Goal: Task Accomplishment & Management: Manage account settings

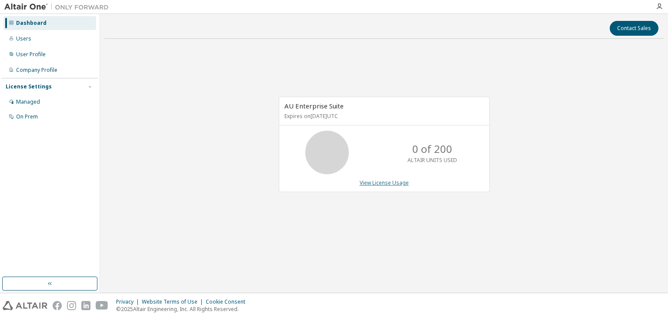
click at [386, 184] on link "View License Usage" at bounding box center [384, 182] width 49 height 7
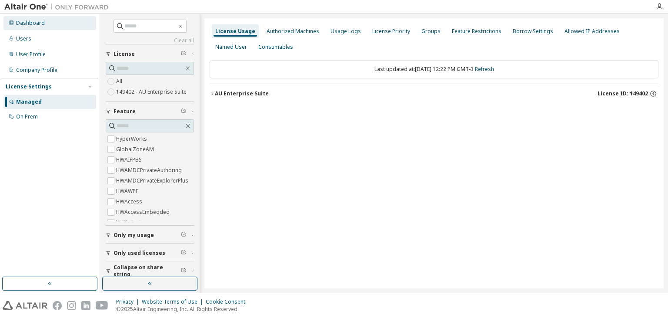
click at [38, 25] on div "Dashboard" at bounding box center [30, 23] width 29 height 7
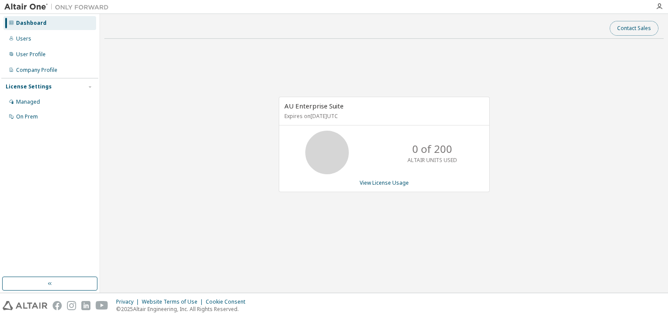
click at [644, 29] on button "Contact Sales" at bounding box center [634, 28] width 49 height 15
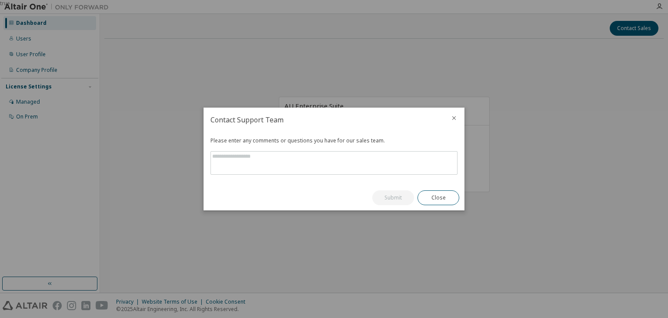
click at [324, 81] on div "true" at bounding box center [334, 159] width 668 height 318
click at [453, 117] on icon "close" at bounding box center [454, 117] width 7 height 7
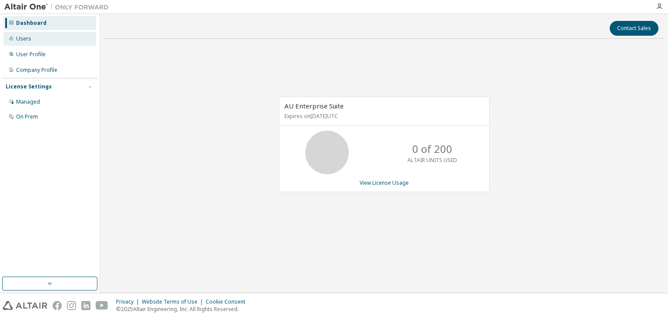
click at [25, 35] on div "Users" at bounding box center [23, 38] width 15 height 7
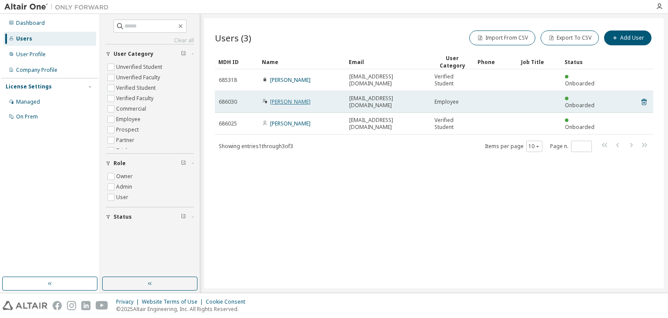
click at [282, 98] on link "[PERSON_NAME]" at bounding box center [290, 101] width 40 height 7
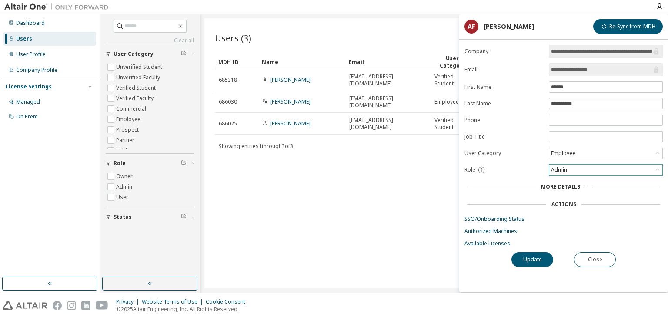
click at [571, 170] on div "Admin" at bounding box center [606, 169] width 113 height 10
click at [567, 168] on div "Admin" at bounding box center [559, 170] width 19 height 10
click at [564, 183] on span "More Details" at bounding box center [560, 186] width 39 height 7
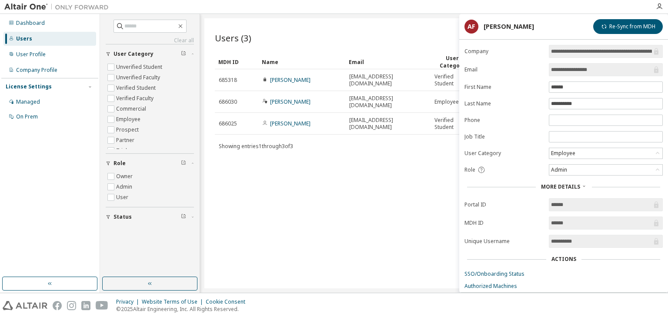
click at [572, 183] on span "More Details" at bounding box center [560, 186] width 39 height 7
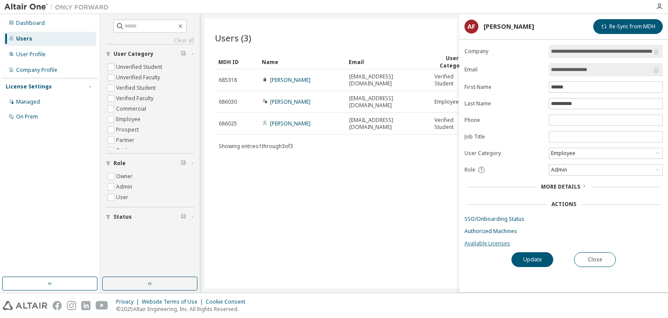
click at [487, 242] on link "Available Licenses" at bounding box center [564, 243] width 198 height 7
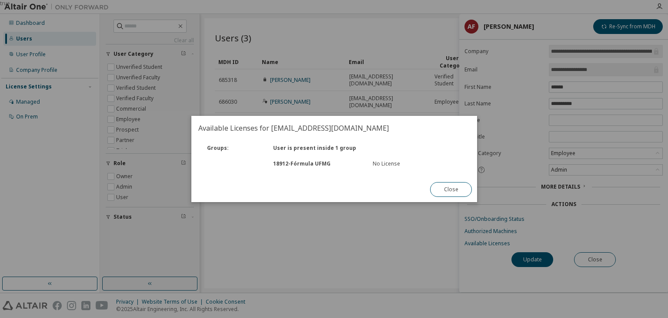
click at [394, 164] on div "No License" at bounding box center [416, 163] width 89 height 7
click at [445, 189] on button "Close" at bounding box center [451, 189] width 42 height 15
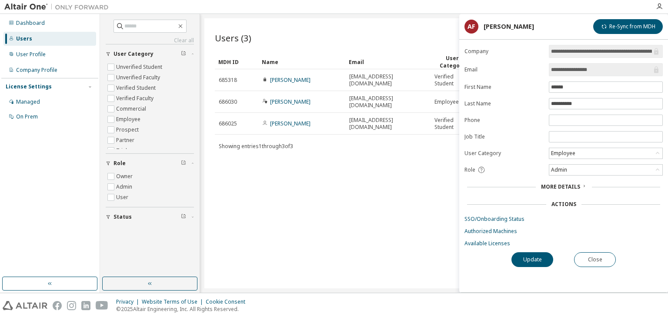
click at [341, 198] on div "Users (3) Import From CSV Export To CSV Add User Clear Load Save Save As Field …" at bounding box center [435, 153] width 460 height 270
click at [593, 259] on button "Close" at bounding box center [595, 259] width 42 height 15
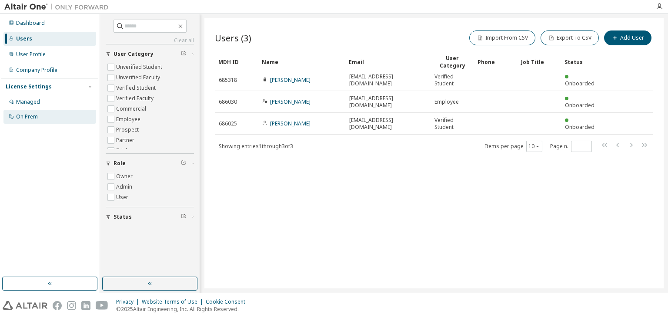
click at [39, 118] on div "On Prem" at bounding box center [49, 117] width 93 height 14
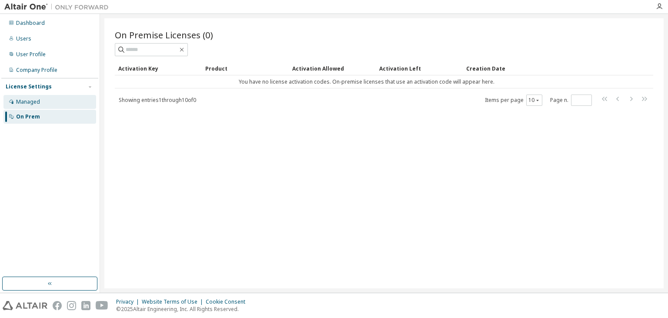
click at [52, 102] on div "Managed" at bounding box center [49, 102] width 93 height 14
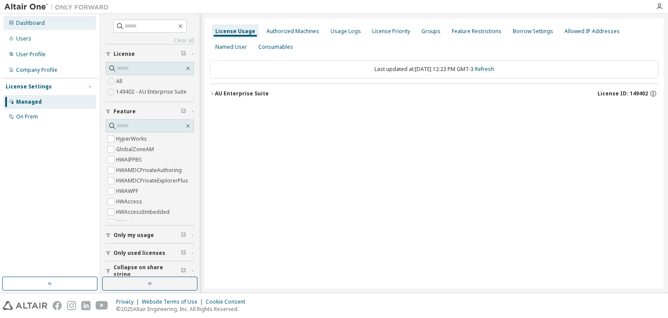
click at [36, 24] on div "Dashboard" at bounding box center [30, 23] width 29 height 7
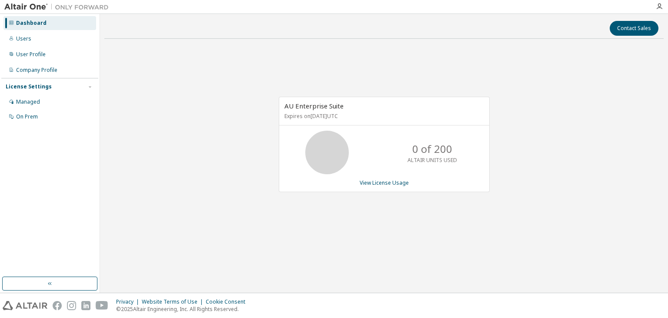
click at [327, 131] on icon at bounding box center [327, 153] width 52 height 44
click at [317, 106] on span "AU Enterprise Suite" at bounding box center [314, 105] width 59 height 9
click at [59, 41] on div "Users" at bounding box center [49, 39] width 93 height 14
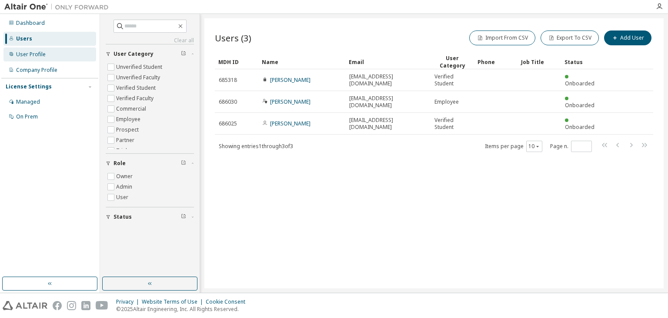
click at [44, 55] on div "User Profile" at bounding box center [31, 54] width 30 height 7
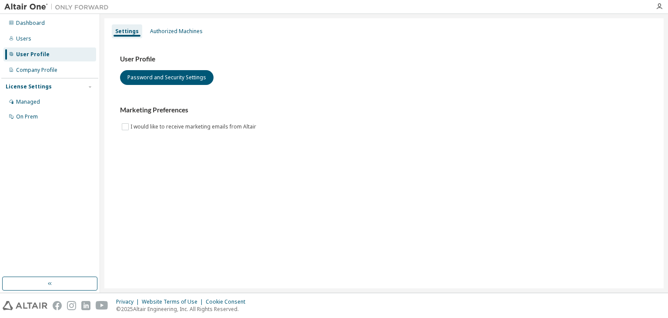
click at [172, 23] on div "Settings Authorized Machines" at bounding box center [384, 31] width 549 height 16
click at [174, 30] on div "Authorized Machines" at bounding box center [176, 31] width 53 height 7
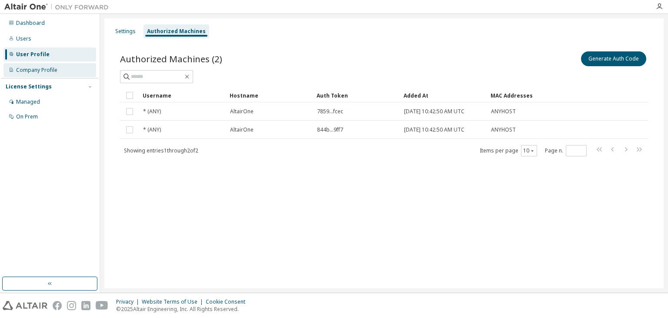
click at [37, 73] on div "Company Profile" at bounding box center [36, 70] width 41 height 7
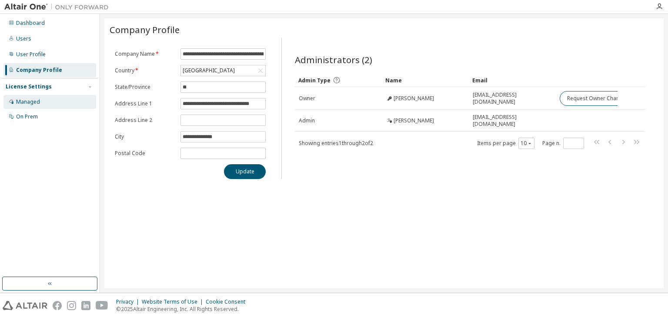
click at [47, 104] on div "Managed" at bounding box center [49, 102] width 93 height 14
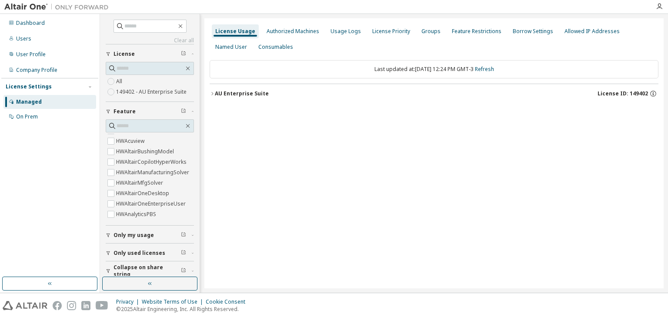
scroll to position [131, 0]
click at [143, 254] on span "Only used licenses" at bounding box center [140, 252] width 52 height 7
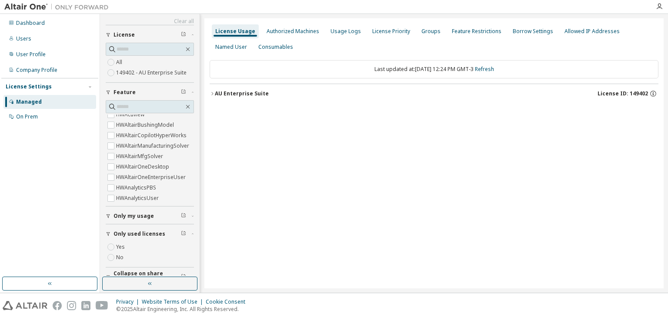
scroll to position [31, 0]
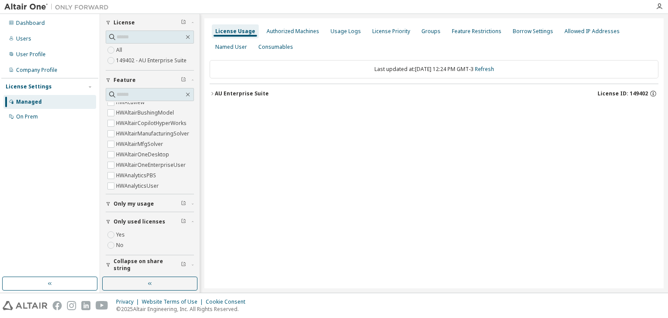
click at [122, 231] on label "Yes" at bounding box center [121, 234] width 10 height 10
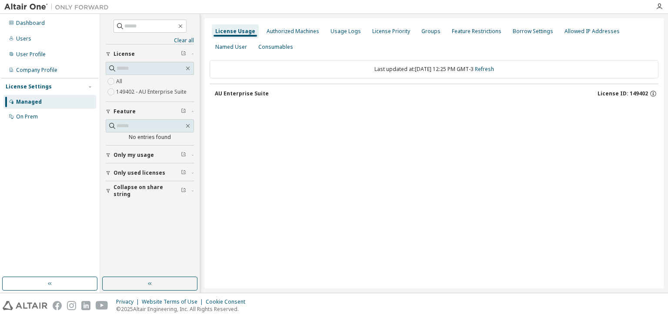
scroll to position [0, 0]
click at [21, 118] on div "On Prem" at bounding box center [27, 116] width 22 height 7
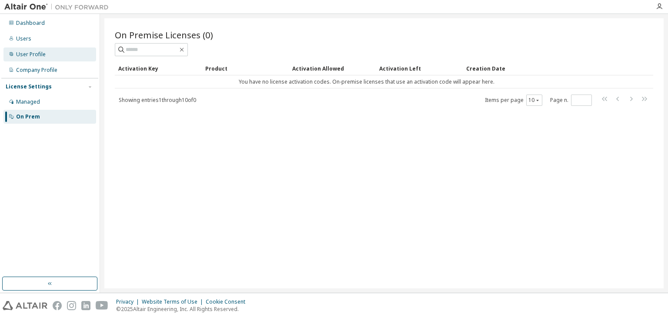
click at [31, 53] on div "User Profile" at bounding box center [31, 54] width 30 height 7
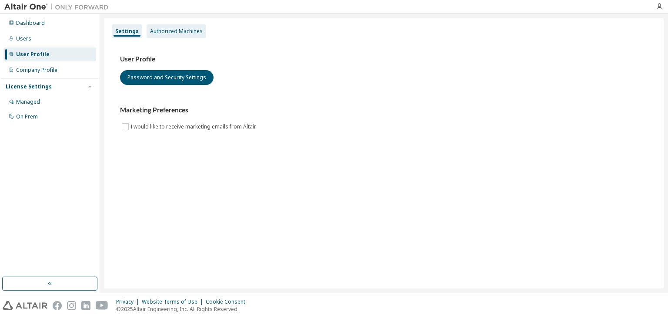
click at [168, 30] on div "Authorized Machines" at bounding box center [176, 31] width 53 height 7
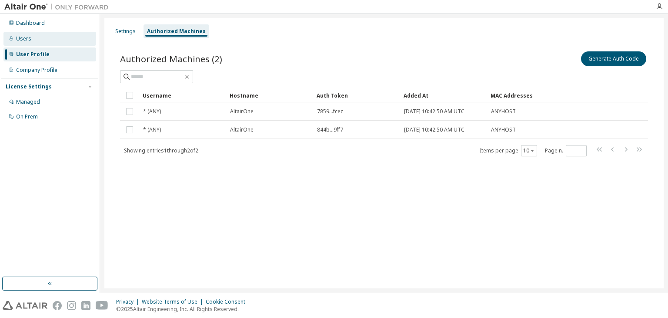
click at [52, 35] on div "Users" at bounding box center [49, 39] width 93 height 14
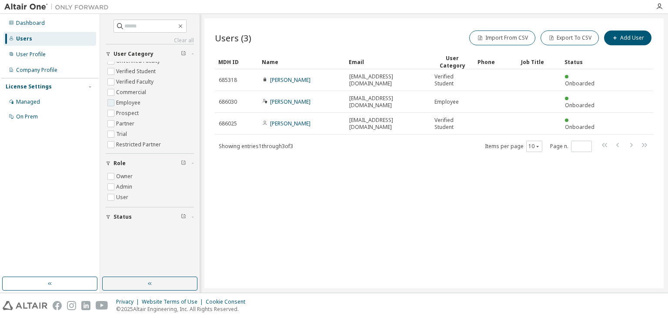
scroll to position [28, 0]
click at [458, 182] on div "Users (3) Import From CSV Export To CSV Add User Clear Load Save Save As Field …" at bounding box center [435, 153] width 460 height 270
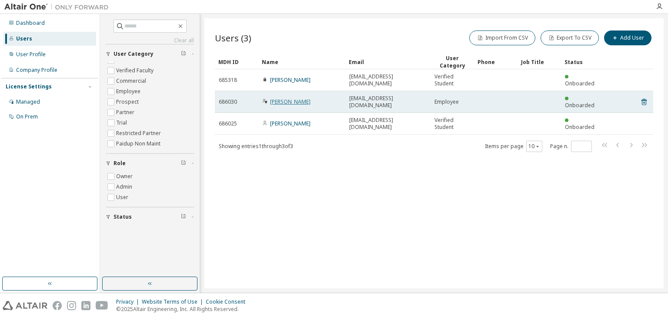
click at [282, 99] on link "[PERSON_NAME]" at bounding box center [290, 101] width 40 height 7
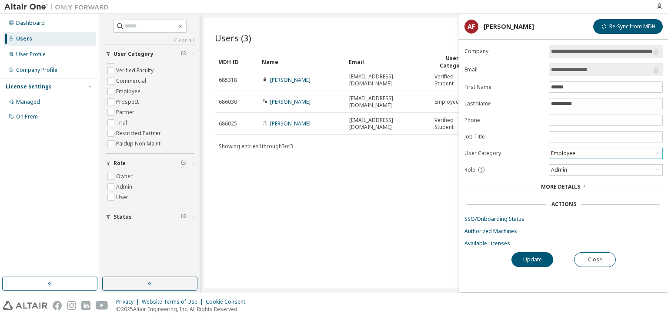
click at [571, 156] on div "Employee" at bounding box center [563, 153] width 27 height 10
click at [581, 150] on div "Employee" at bounding box center [606, 153] width 113 height 10
click at [578, 171] on div "Admin" at bounding box center [606, 169] width 113 height 10
click at [582, 168] on div "Admin" at bounding box center [606, 169] width 113 height 10
click at [568, 187] on span "More Details" at bounding box center [560, 186] width 39 height 7
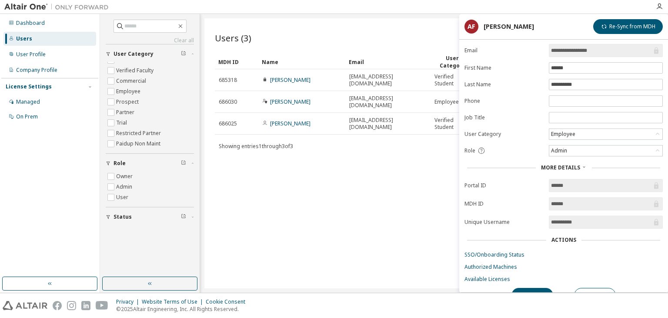
scroll to position [31, 0]
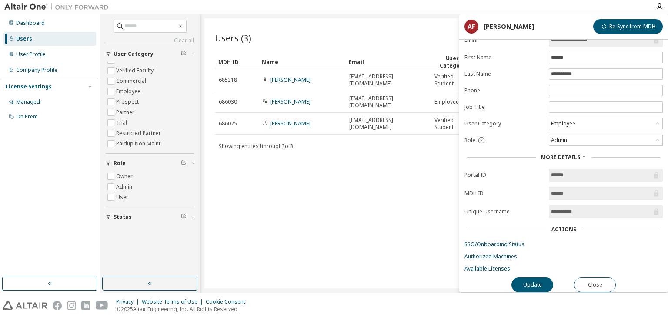
click at [567, 154] on span "More Details" at bounding box center [560, 156] width 39 height 7
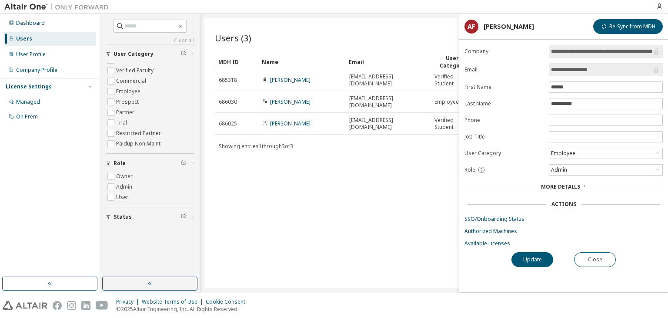
scroll to position [0, 0]
click at [566, 198] on div "Actions" at bounding box center [564, 204] width 198 height 12
click at [566, 203] on div "Actions" at bounding box center [564, 204] width 25 height 7
click at [496, 218] on link "SSO/Onboarding Status" at bounding box center [564, 218] width 198 height 7
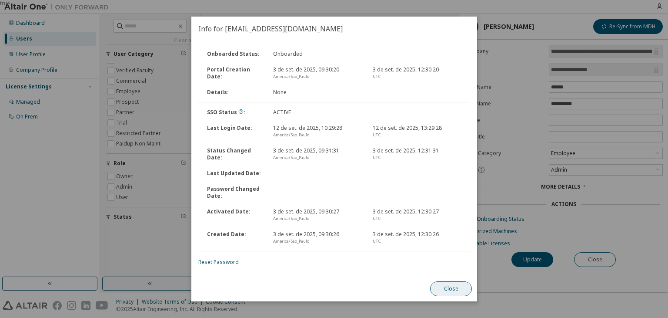
click at [447, 289] on button "Close" at bounding box center [451, 288] width 42 height 15
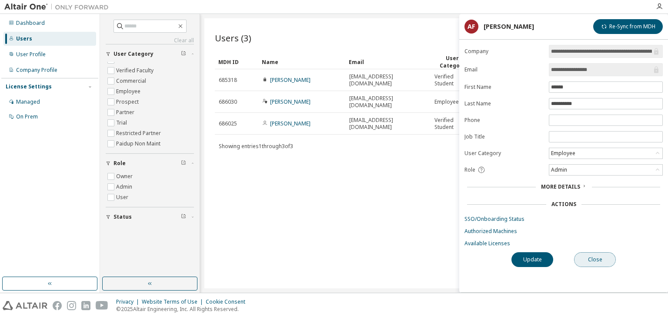
click at [601, 262] on button "Close" at bounding box center [595, 259] width 42 height 15
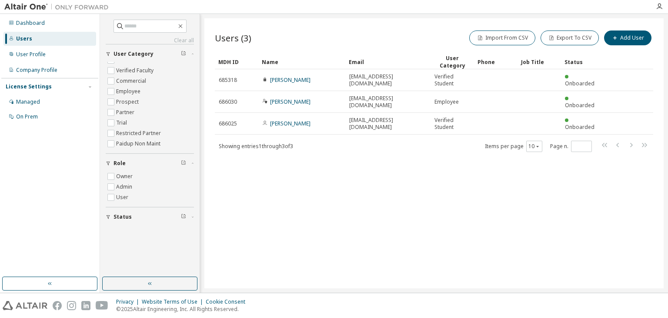
click at [145, 216] on div "Status" at bounding box center [153, 216] width 78 height 7
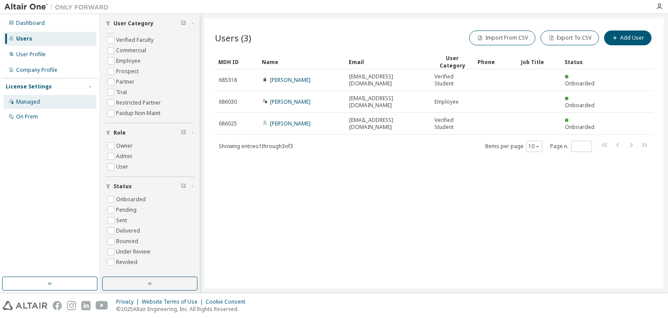
click at [34, 103] on div "Managed" at bounding box center [28, 101] width 24 height 7
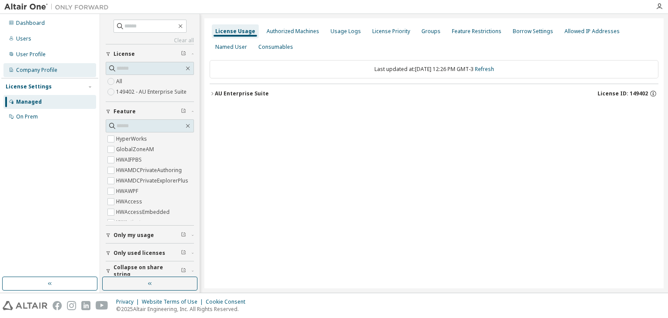
click at [35, 71] on div "Company Profile" at bounding box center [36, 70] width 41 height 7
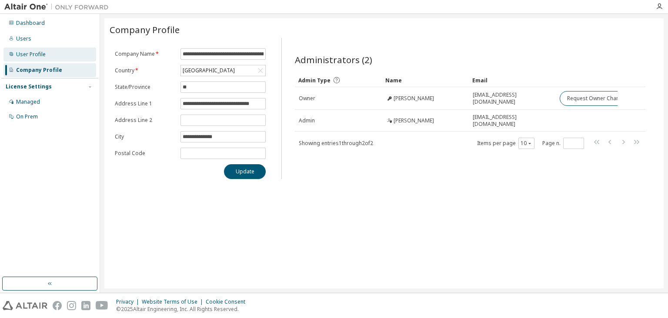
click at [31, 55] on div "User Profile" at bounding box center [31, 54] width 30 height 7
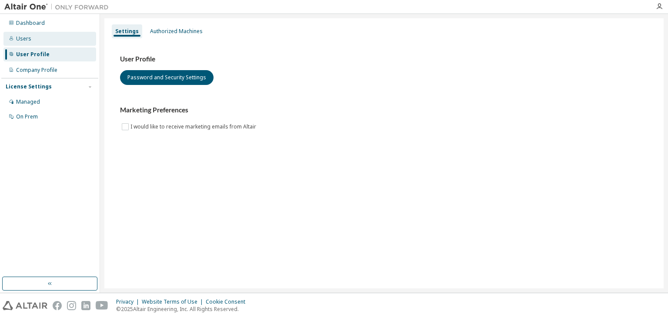
click at [41, 44] on div "Users" at bounding box center [49, 39] width 93 height 14
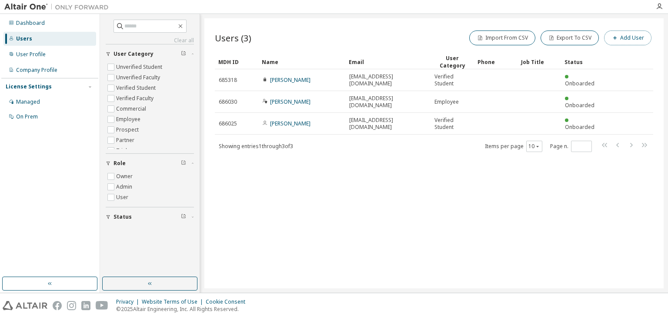
click at [632, 37] on button "Add User" at bounding box center [627, 37] width 47 height 15
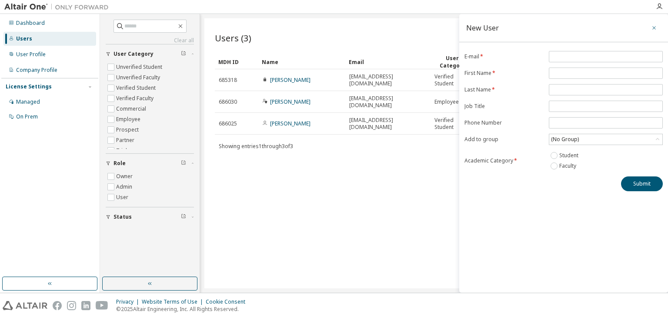
click at [654, 28] on icon "button" at bounding box center [654, 27] width 6 height 7
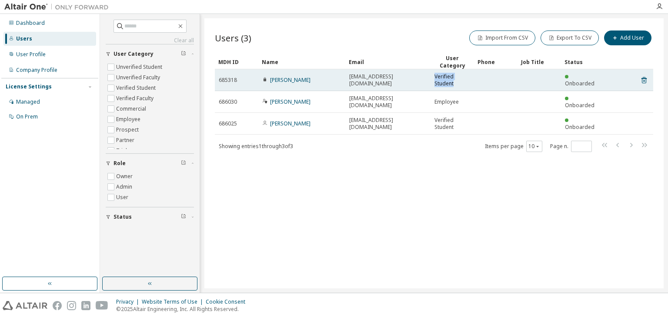
drag, startPoint x: 453, startPoint y: 83, endPoint x: 431, endPoint y: 76, distance: 23.3
click at [431, 76] on td "Verified Student" at bounding box center [453, 80] width 44 height 22
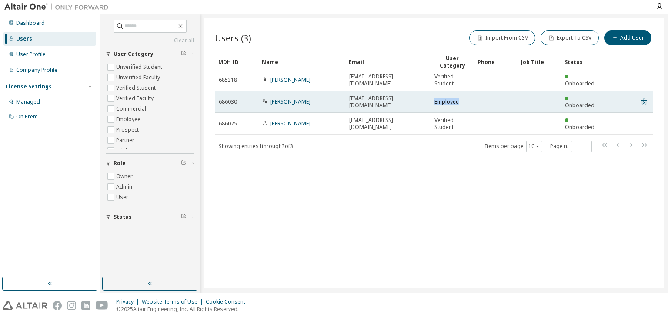
drag, startPoint x: 452, startPoint y: 95, endPoint x: 433, endPoint y: 93, distance: 18.5
click at [433, 93] on td "Employee" at bounding box center [453, 102] width 44 height 22
drag, startPoint x: 434, startPoint y: 74, endPoint x: 457, endPoint y: 101, distance: 35.2
click at [459, 91] on tbody "685318 [PERSON_NAME] [PERSON_NAME][EMAIL_ADDRESS][DOMAIN_NAME] Verified Student…" at bounding box center [434, 101] width 439 height 65
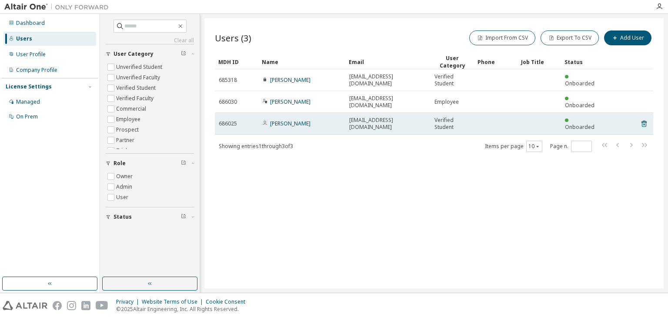
click at [458, 113] on td "Verified Student" at bounding box center [453, 124] width 44 height 22
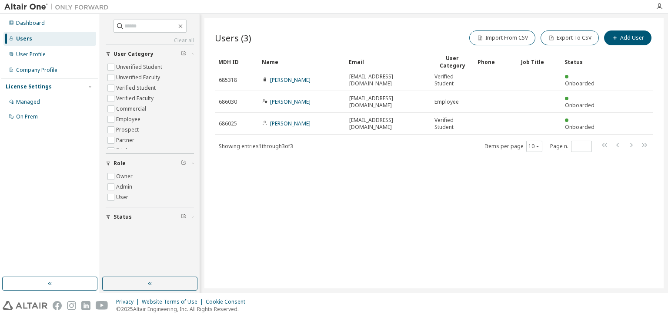
click at [310, 148] on div "Users (3) Import From CSV Export To CSV Add User Clear Load Save Save As Field …" at bounding box center [435, 153] width 460 height 270
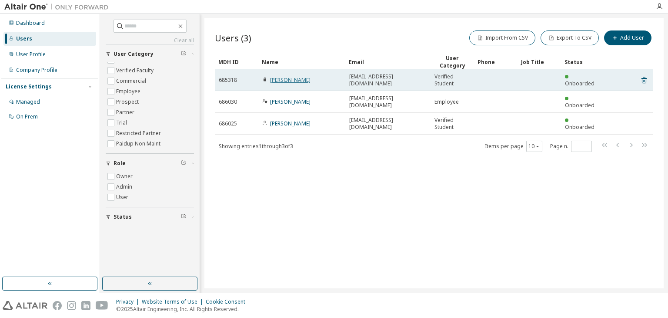
click at [277, 79] on link "[PERSON_NAME]" at bounding box center [290, 79] width 40 height 7
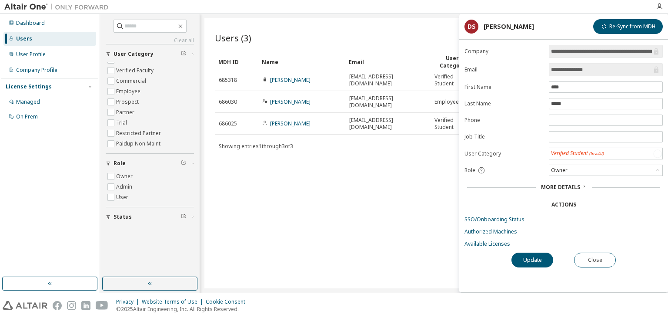
click at [440, 180] on div "Users (3) Import From CSV Export To CSV Add User Clear Load Save Save As Field …" at bounding box center [435, 153] width 460 height 270
click at [240, 182] on div "Users (3) Import From CSV Export To CSV Add User Clear Load Save Save As Field …" at bounding box center [435, 153] width 460 height 270
click at [26, 52] on div "User Profile" at bounding box center [31, 54] width 30 height 7
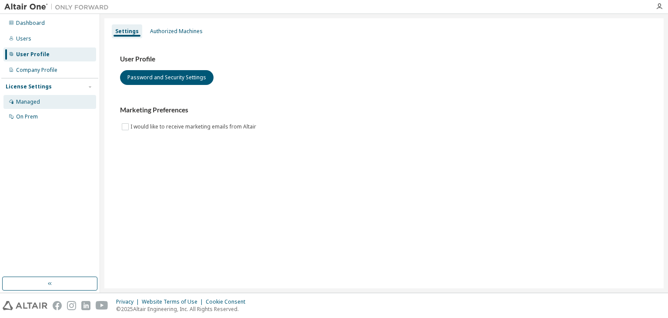
click at [33, 100] on div "Managed" at bounding box center [28, 101] width 24 height 7
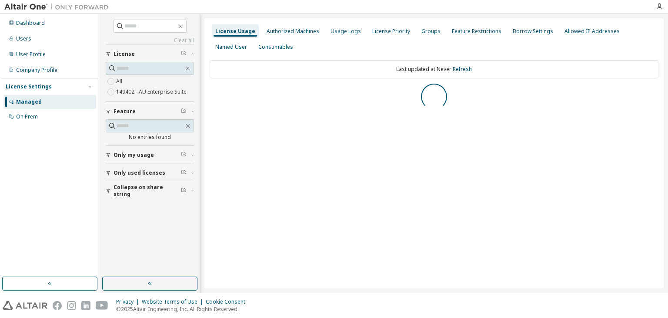
click at [154, 96] on label "149402 - AU Enterprise Suite" at bounding box center [152, 92] width 72 height 10
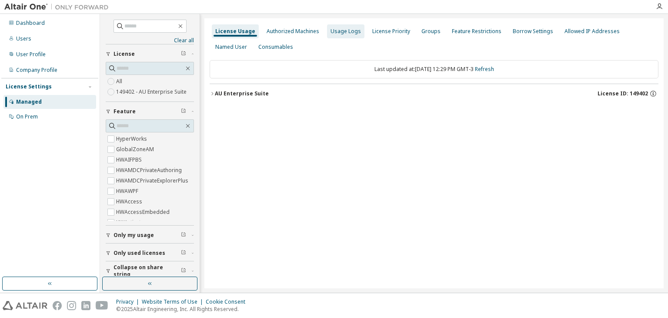
click at [331, 32] on div "Usage Logs" at bounding box center [346, 31] width 30 height 7
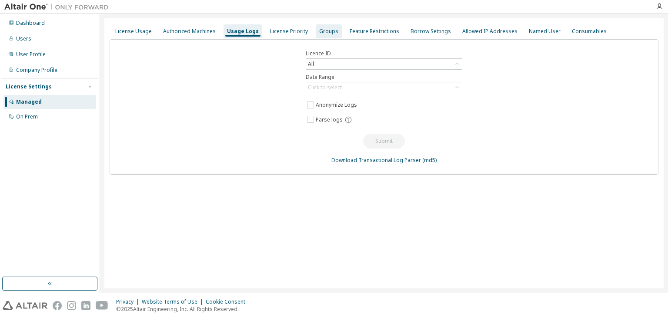
click at [316, 35] on div "Groups" at bounding box center [329, 31] width 26 height 14
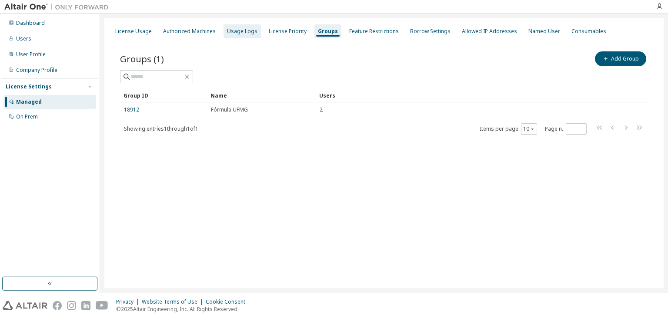
click at [236, 34] on div "Usage Logs" at bounding box center [242, 31] width 30 height 7
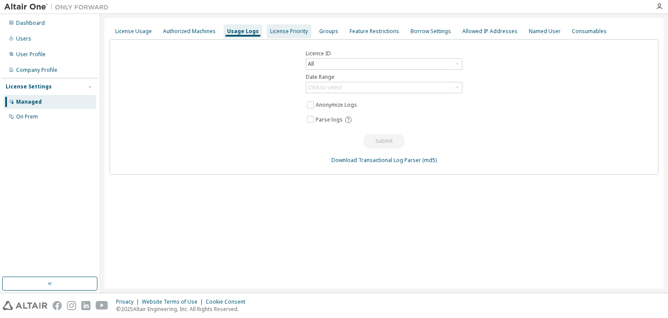
click at [299, 27] on div "License Priority" at bounding box center [289, 31] width 45 height 14
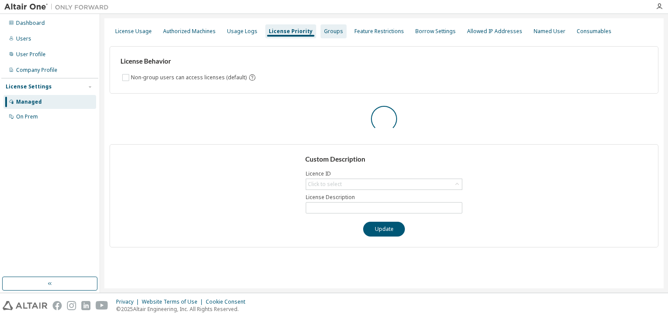
click at [324, 31] on div "Groups" at bounding box center [333, 31] width 19 height 7
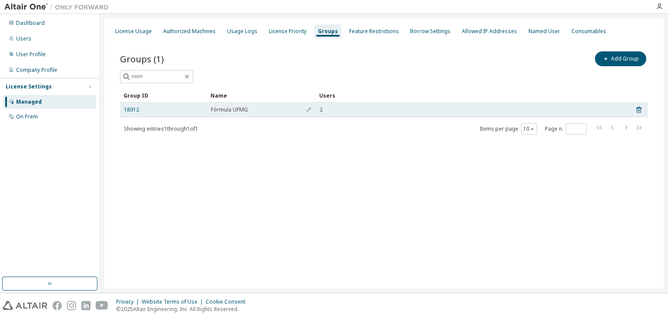
click at [222, 115] on td "Fórmula UFMG" at bounding box center [261, 109] width 109 height 15
click at [188, 116] on td "18912" at bounding box center [163, 109] width 87 height 15
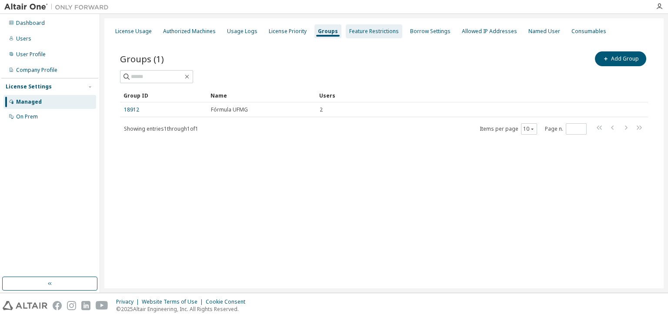
click at [379, 29] on div "Feature Restrictions" at bounding box center [374, 31] width 50 height 7
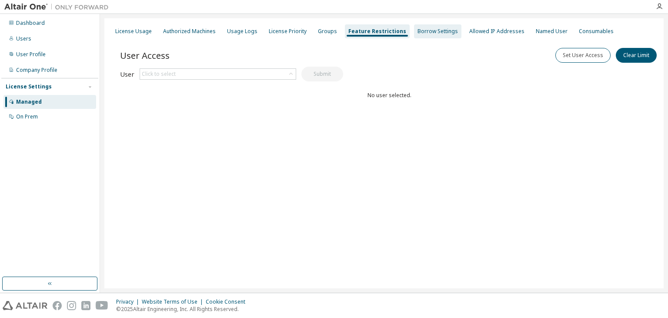
click at [418, 32] on div "Borrow Settings" at bounding box center [438, 31] width 40 height 7
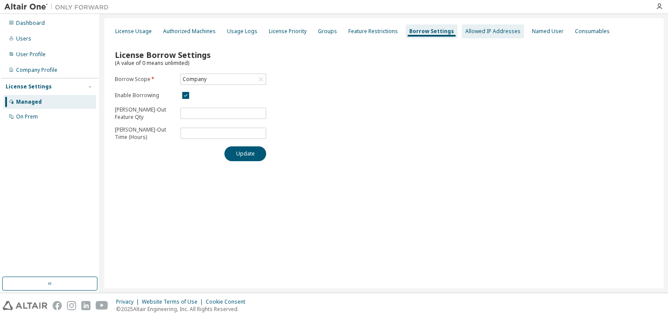
click at [474, 33] on div "Allowed IP Addresses" at bounding box center [493, 31] width 55 height 7
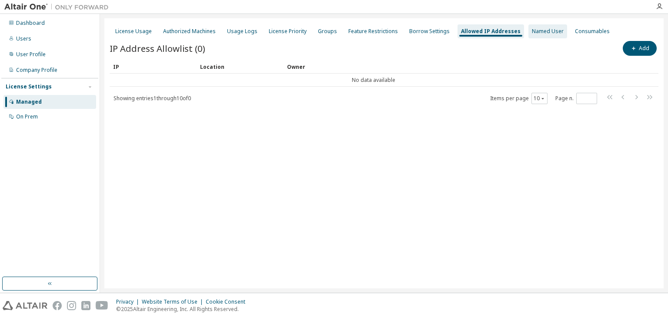
click at [534, 33] on div "Named User" at bounding box center [548, 31] width 32 height 7
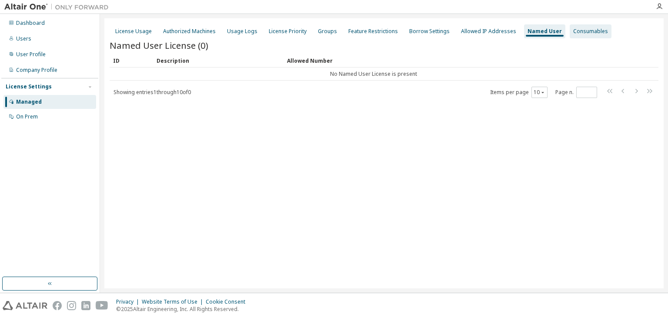
click at [574, 30] on div "Consumables" at bounding box center [591, 31] width 35 height 7
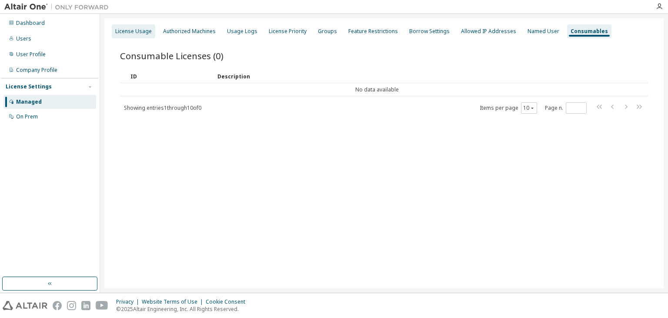
click at [148, 32] on div "License Usage" at bounding box center [133, 31] width 37 height 7
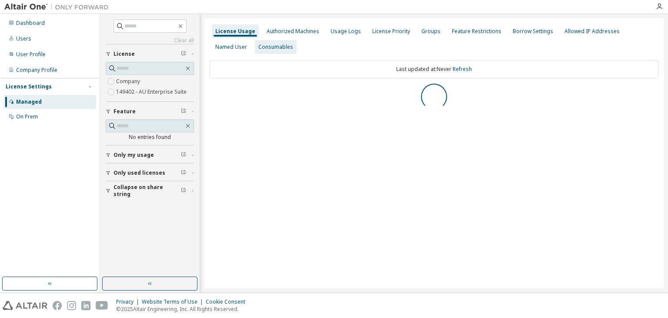
click at [258, 46] on div "Consumables" at bounding box center [275, 47] width 35 height 7
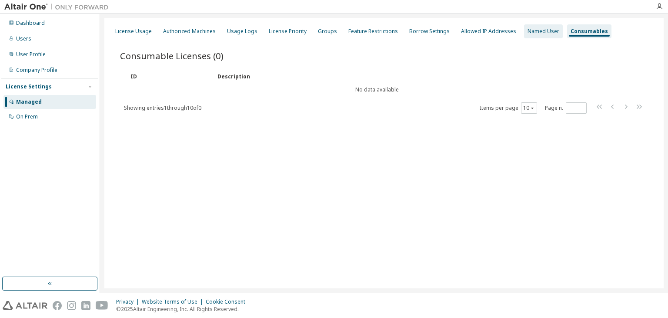
click at [528, 32] on div "Named User" at bounding box center [544, 31] width 32 height 7
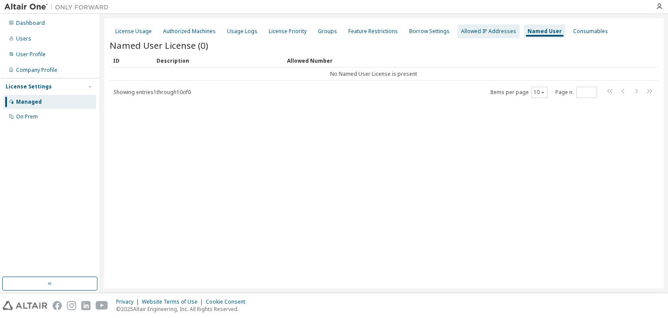
click at [490, 35] on div "Allowed IP Addresses" at bounding box center [489, 31] width 62 height 14
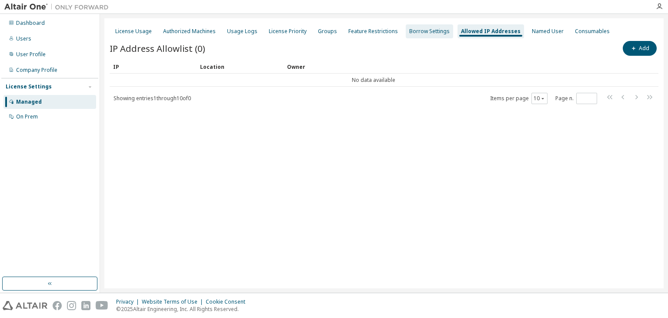
click at [436, 31] on div "Borrow Settings" at bounding box center [429, 31] width 40 height 7
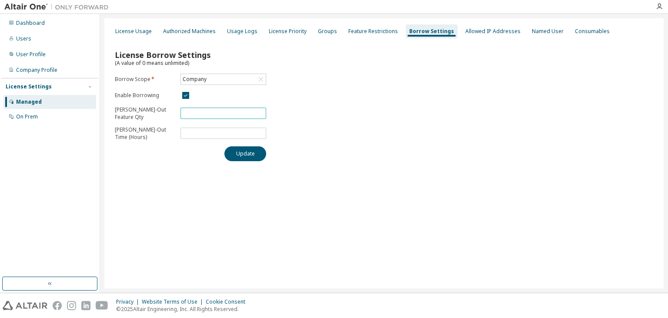
click at [211, 110] on input "***" at bounding box center [223, 113] width 81 height 7
click at [315, 87] on div "License Borrow Settings (A value of 0 means unlimited) Borrow Scope * Company E…" at bounding box center [384, 102] width 549 height 127
click at [336, 29] on div "License Usage Authorized Machines Usage Logs License Priority Groups Feature Re…" at bounding box center [384, 31] width 549 height 16
click at [357, 30] on div "Feature Restrictions" at bounding box center [374, 31] width 50 height 7
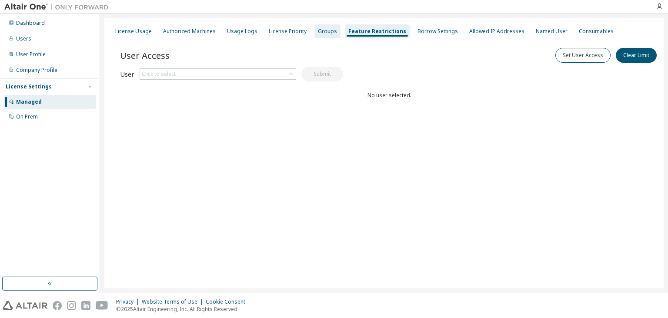
click at [318, 32] on div "Groups" at bounding box center [327, 31] width 19 height 7
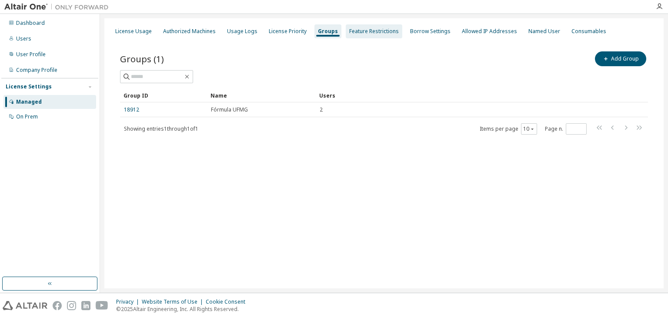
click at [355, 29] on div "Feature Restrictions" at bounding box center [374, 31] width 50 height 7
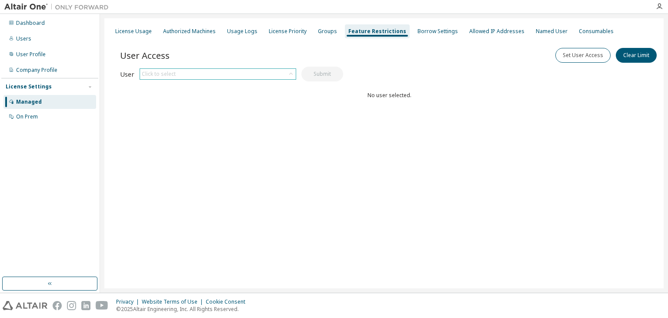
click at [208, 75] on div "Click to select" at bounding box center [218, 74] width 156 height 10
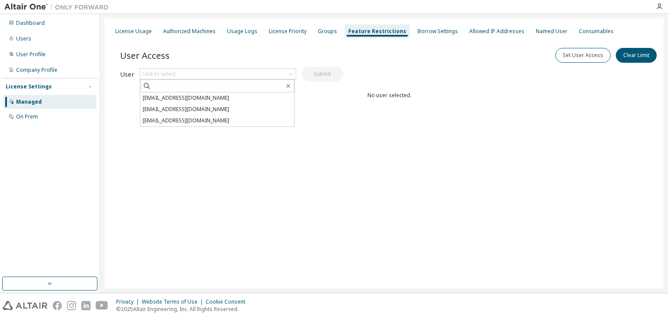
click at [177, 108] on li "[EMAIL_ADDRESS][DOMAIN_NAME]" at bounding box center [218, 109] width 154 height 11
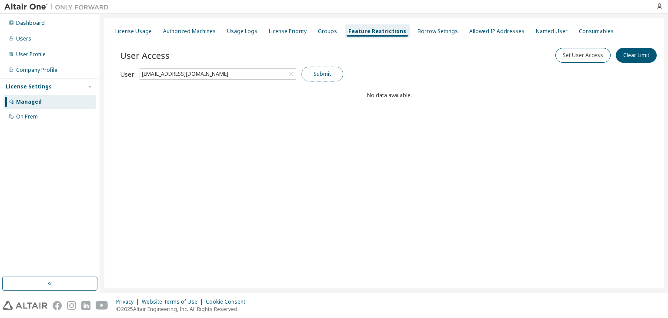
click at [308, 75] on button "Submit" at bounding box center [323, 74] width 42 height 15
click at [330, 74] on button "Submit" at bounding box center [323, 74] width 42 height 15
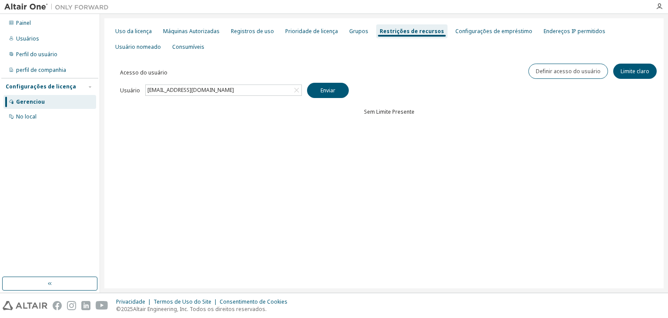
click at [463, 84] on div "Acesso do usuário Definir acesso do usuário Limite [PERSON_NAME] Carregar [PERS…" at bounding box center [389, 107] width 539 height 104
click at [317, 90] on button "Enviar" at bounding box center [328, 90] width 42 height 15
click at [580, 73] on font "Definir acesso do usuário" at bounding box center [568, 70] width 65 height 7
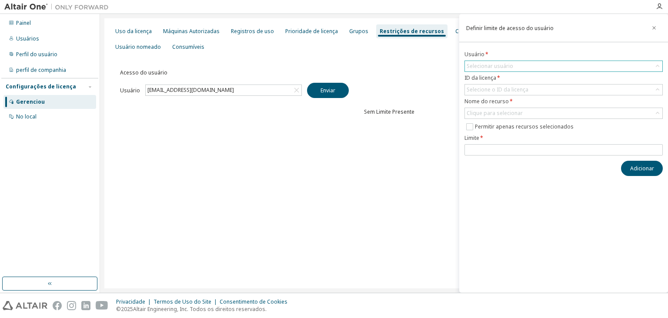
click at [501, 67] on font "Selecionar usuário" at bounding box center [490, 65] width 47 height 7
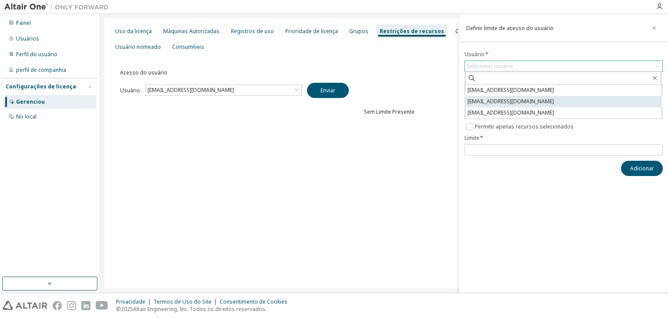
click at [499, 100] on font "[EMAIL_ADDRESS][DOMAIN_NAME]" at bounding box center [511, 100] width 87 height 7
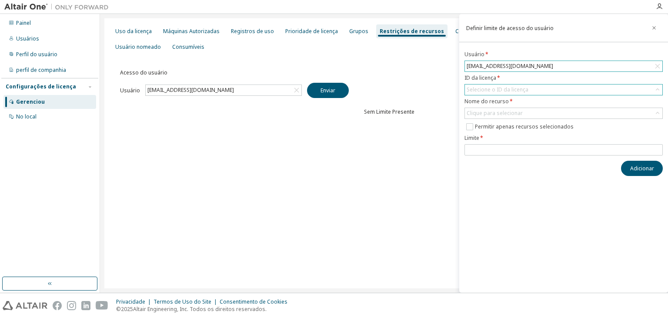
click at [489, 91] on font "Selecione o ID da licença" at bounding box center [498, 89] width 62 height 7
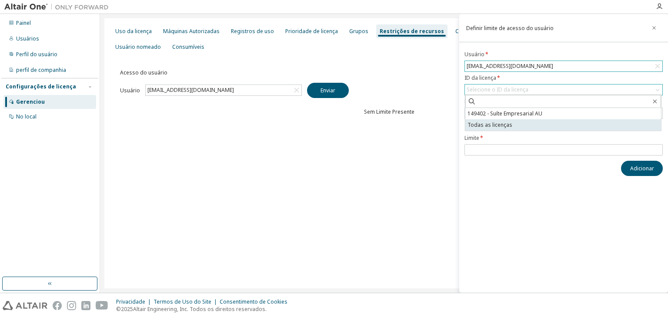
click at [497, 123] on font "Todas as licenças" at bounding box center [490, 124] width 45 height 7
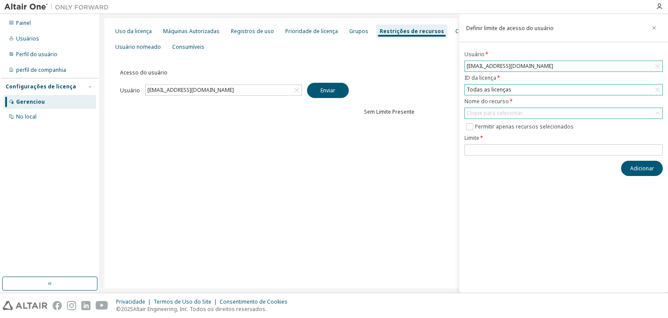
click at [498, 112] on font "Clique para selecionar" at bounding box center [495, 112] width 56 height 7
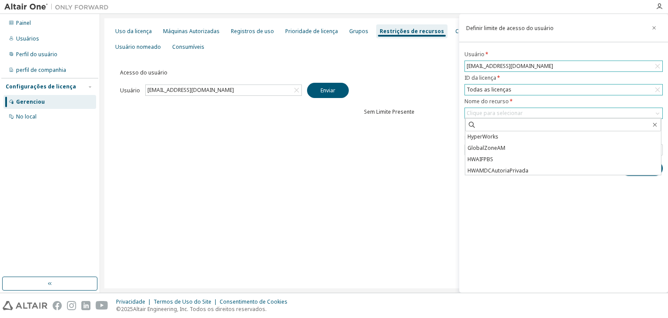
click at [503, 112] on font "Clique para selecionar" at bounding box center [495, 112] width 56 height 7
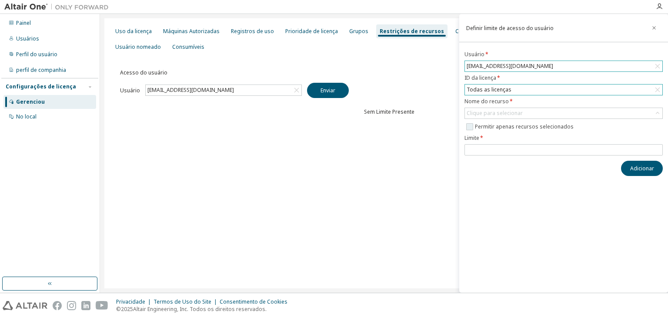
click at [500, 127] on font "Permitir apenas recursos selecionados" at bounding box center [524, 126] width 99 height 7
click at [504, 127] on font "Permitir apenas recursos selecionados" at bounding box center [524, 126] width 99 height 7
click at [495, 141] on form "Usuário * [EMAIL_ADDRESS][DOMAIN_NAME] ID da licença * Todas as licenças Nome d…" at bounding box center [564, 103] width 198 height 104
click at [493, 148] on input "number" at bounding box center [564, 149] width 194 height 7
click at [494, 124] on font "Permitir apenas recursos selecionados" at bounding box center [524, 126] width 99 height 7
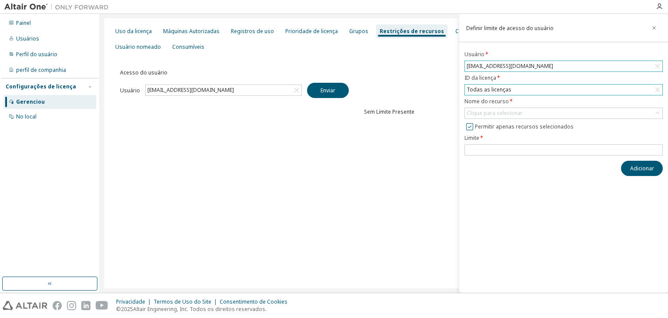
click at [517, 127] on font "Permitir apenas recursos selecionados" at bounding box center [524, 126] width 99 height 7
click at [512, 108] on div "Clique para selecionar" at bounding box center [495, 113] width 59 height 10
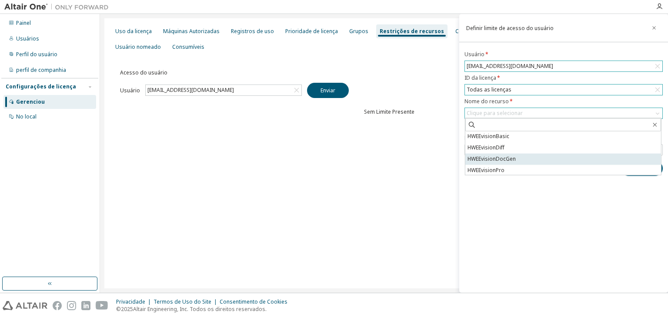
scroll to position [566, 0]
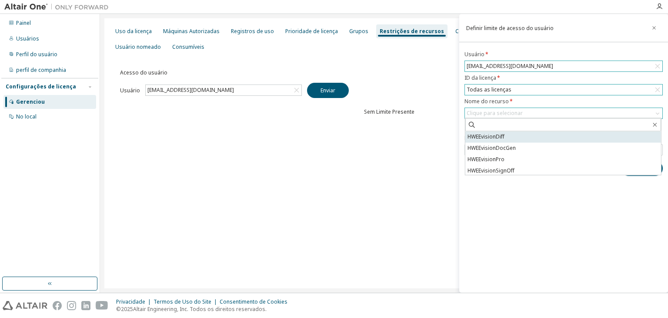
click at [506, 140] on li "HWEEvisionDiff" at bounding box center [564, 136] width 196 height 11
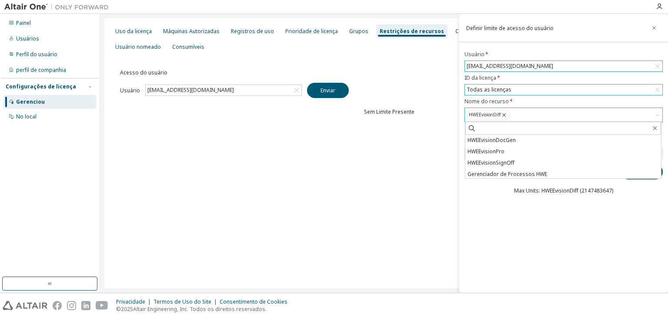
scroll to position [554, 0]
click at [510, 113] on icon at bounding box center [509, 115] width 7 height 8
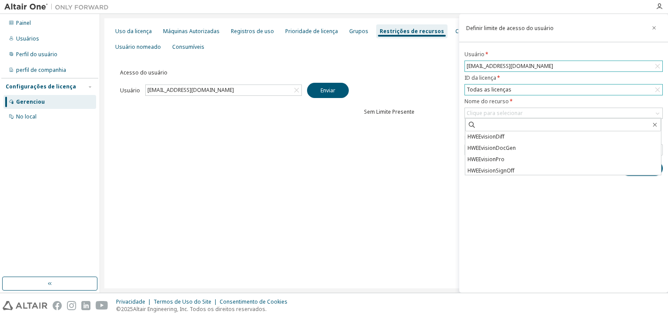
click at [501, 201] on div "Definir limite de acesso do usuário Usuário * [EMAIL_ADDRESS][DOMAIN_NAME] ID d…" at bounding box center [564, 153] width 209 height 278
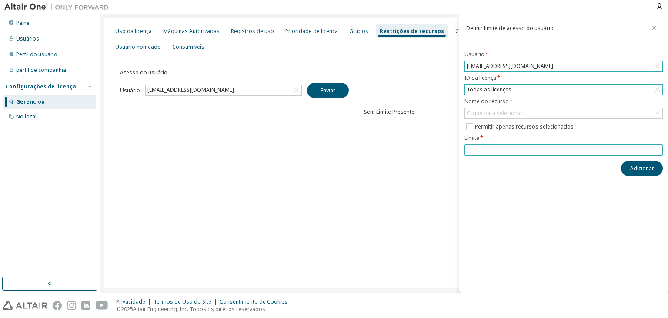
click at [488, 147] on input "number" at bounding box center [564, 149] width 194 height 7
click at [642, 173] on button "Adicionar" at bounding box center [642, 168] width 42 height 15
type input "***"
click at [628, 164] on button "Adicionar" at bounding box center [642, 168] width 42 height 15
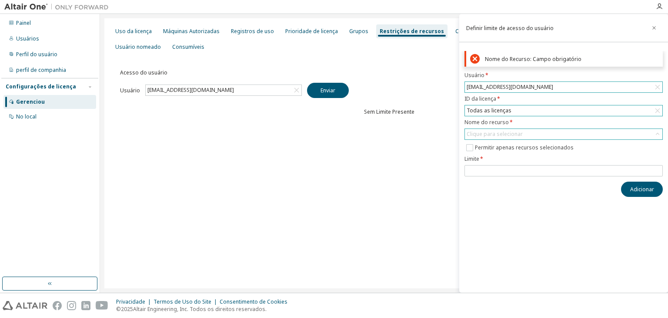
click at [490, 134] on font "Clique para selecionar" at bounding box center [495, 133] width 56 height 7
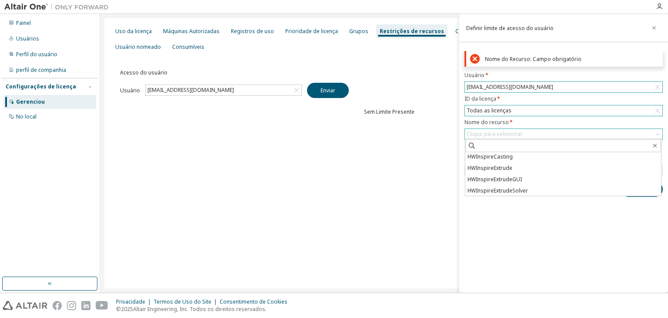
scroll to position [0, 0]
click at [515, 159] on li "HyperWorks" at bounding box center [564, 157] width 196 height 11
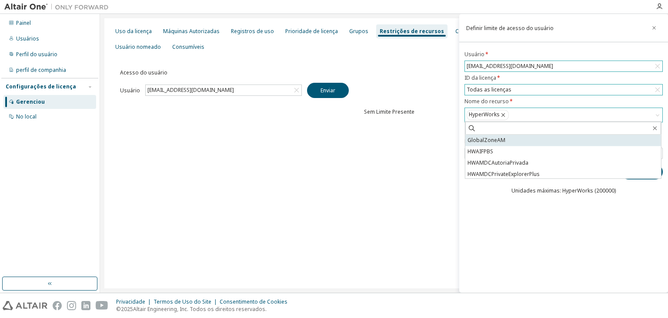
click at [505, 141] on li "GlobalZoneAM" at bounding box center [564, 139] width 196 height 11
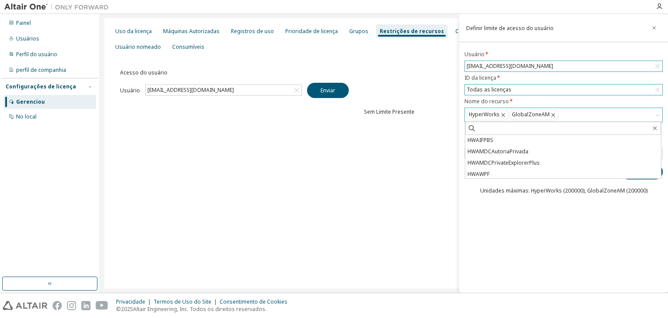
click at [505, 141] on li "HWAIFPBS" at bounding box center [564, 139] width 196 height 11
click at [505, 141] on font "HWAMDCAutoriaPrivada" at bounding box center [498, 139] width 61 height 7
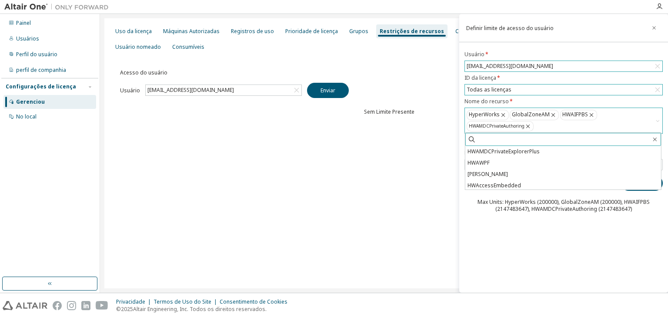
click at [505, 141] on input "text" at bounding box center [563, 139] width 175 height 9
click at [500, 150] on font "HWAMDCPrivateExplorerPlus" at bounding box center [504, 151] width 72 height 7
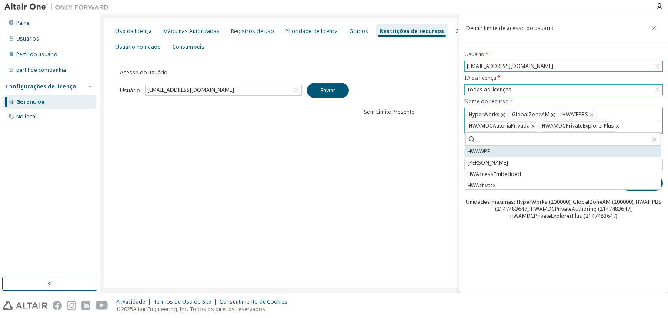
click at [499, 151] on li "HWAWPF" at bounding box center [564, 151] width 196 height 11
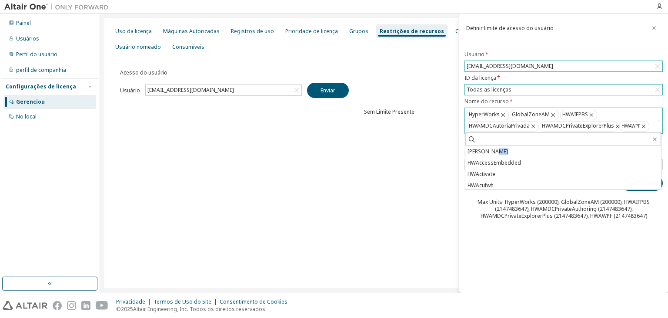
click at [499, 151] on li "[PERSON_NAME]" at bounding box center [564, 151] width 196 height 11
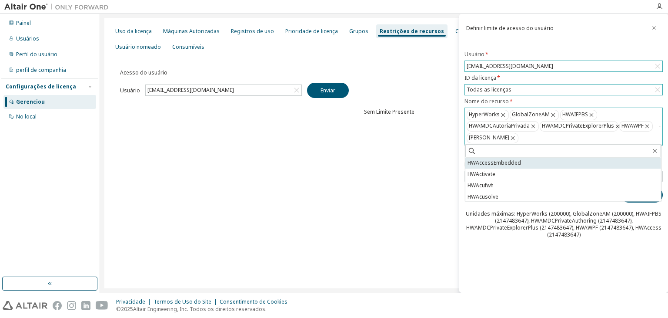
click at [498, 162] on font "HWAccessEmbedded" at bounding box center [495, 162] width 54 height 7
click at [499, 167] on li "HWActivate" at bounding box center [564, 162] width 196 height 11
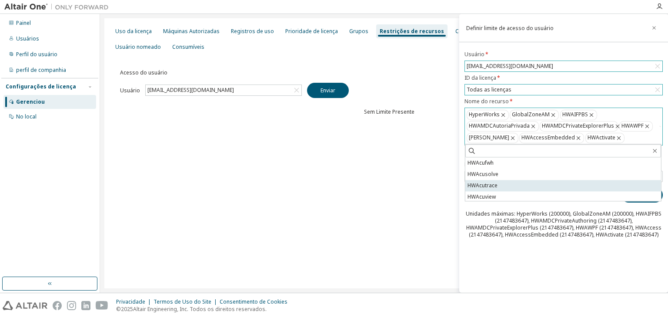
click at [500, 189] on li "HWAcutrace" at bounding box center [564, 185] width 196 height 11
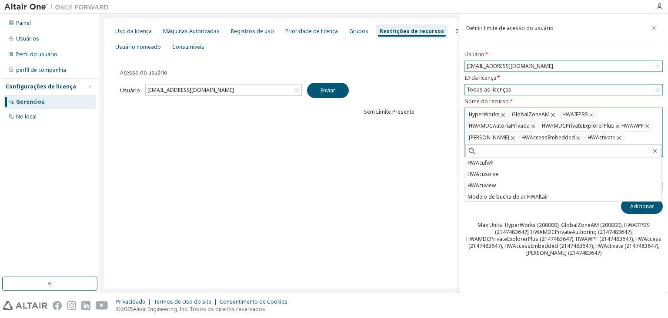
click at [500, 189] on li "HWAcuview" at bounding box center [564, 185] width 196 height 11
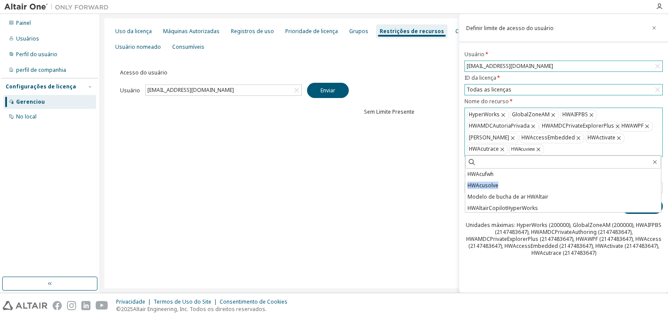
click at [500, 189] on li "HWAcusolve" at bounding box center [564, 185] width 196 height 11
click at [500, 189] on li "Modelo de bucha de ar HWAltair" at bounding box center [564, 185] width 196 height 11
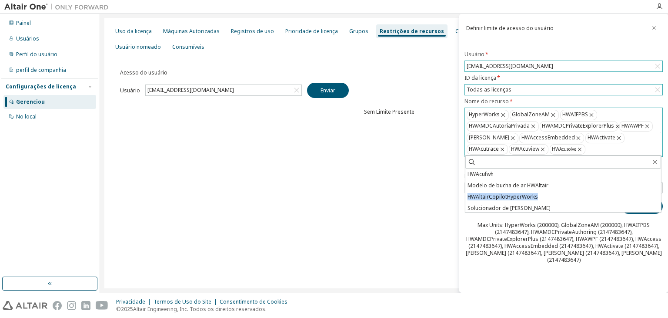
click at [500, 191] on li "HWAltairCopilotHyperWorks" at bounding box center [564, 196] width 196 height 11
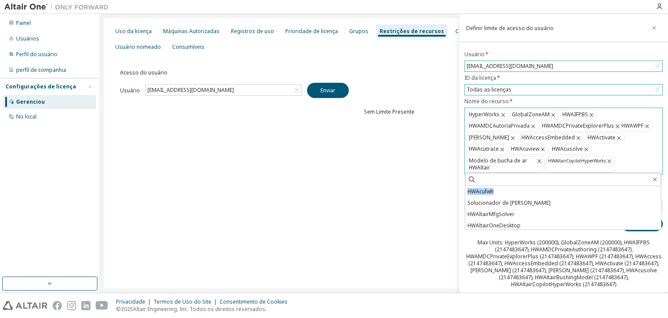
click at [500, 189] on li "HWAcufwh" at bounding box center [564, 191] width 196 height 11
click at [500, 189] on font "Solucionador de [PERSON_NAME]" at bounding box center [509, 191] width 83 height 7
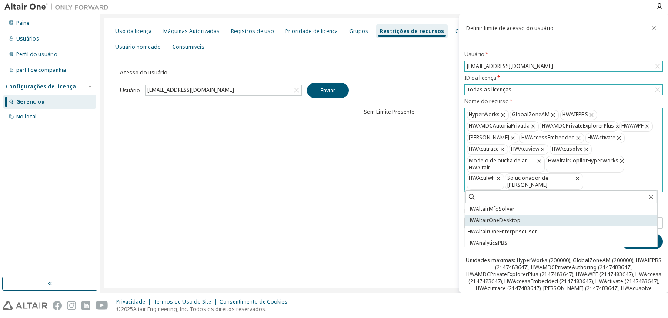
click at [497, 225] on li "HWAltairOneDesktop" at bounding box center [562, 220] width 192 height 11
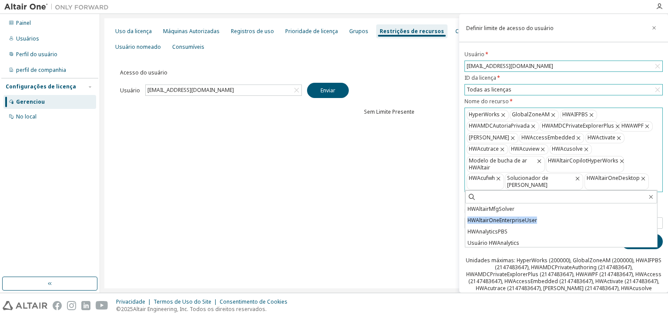
click at [497, 225] on li "HWAltairOneEnterpriseUser" at bounding box center [562, 220] width 192 height 11
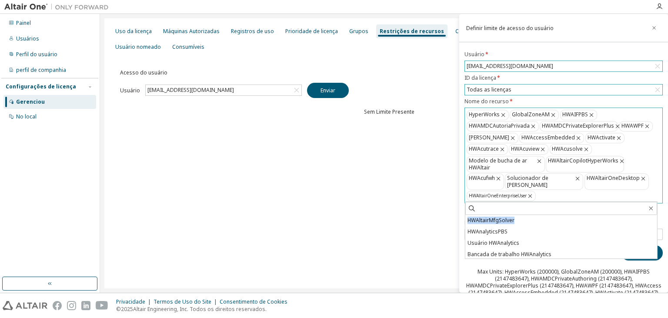
click at [497, 225] on li "HWAltairMfgSolver" at bounding box center [562, 220] width 192 height 11
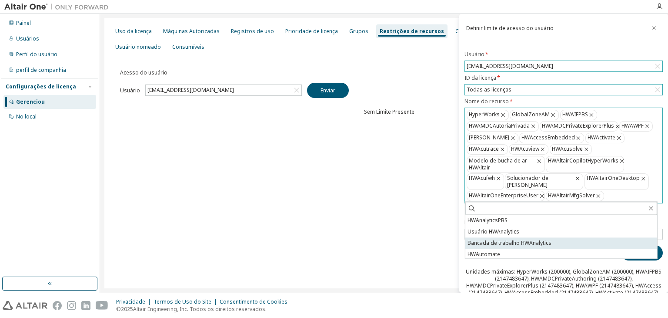
click at [500, 244] on font "Bancada de trabalho HWAnalytics" at bounding box center [510, 242] width 84 height 7
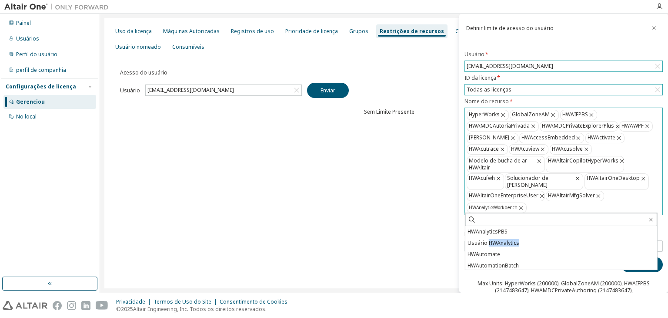
click at [500, 244] on font "Usuário HWAnalytics" at bounding box center [494, 242] width 52 height 7
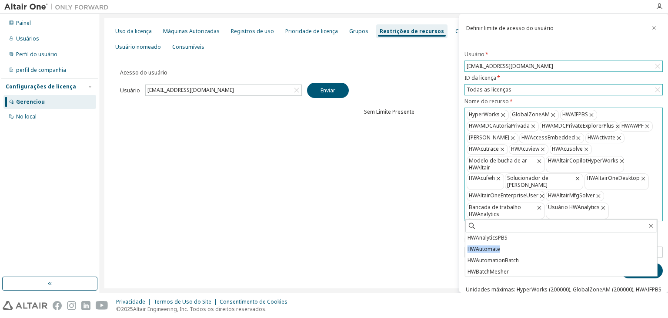
click at [500, 244] on li "HWAutomate" at bounding box center [562, 248] width 192 height 11
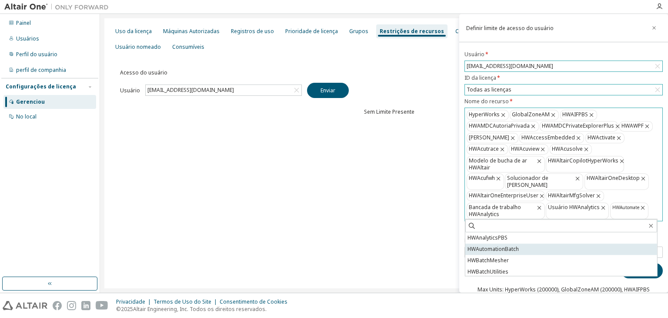
click at [498, 254] on li "HWAutomationBatch" at bounding box center [562, 248] width 192 height 11
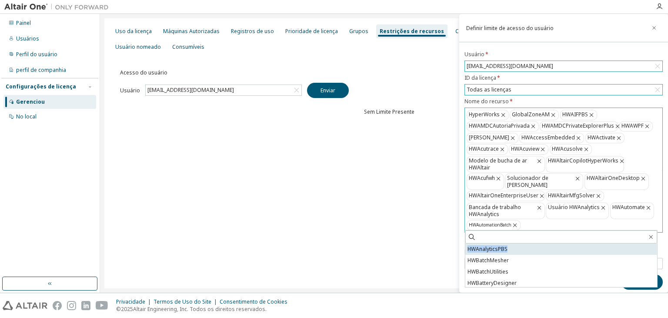
click at [498, 254] on li "HWAnalyticsPBS" at bounding box center [562, 248] width 192 height 11
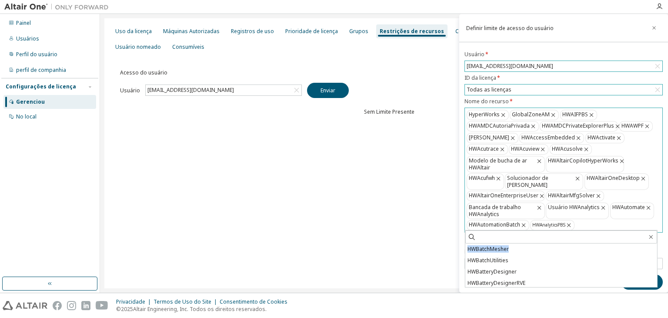
click at [498, 254] on li "HWBatchMesher" at bounding box center [562, 248] width 192 height 11
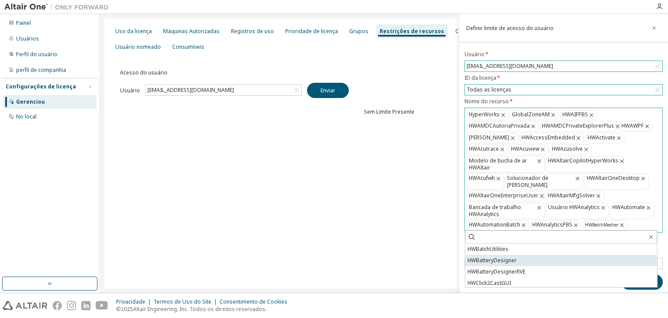
click at [496, 265] on li "HWBatteryDesigner" at bounding box center [562, 260] width 192 height 11
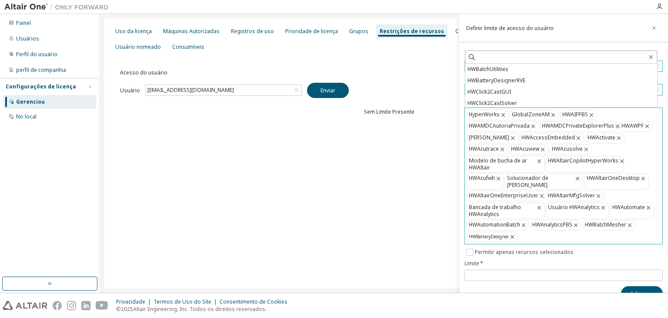
click at [496, 265] on form "Usuário * [EMAIL_ADDRESS][DOMAIN_NAME] ID da licença * Todas as licenças Nome d…" at bounding box center [564, 166] width 198 height 230
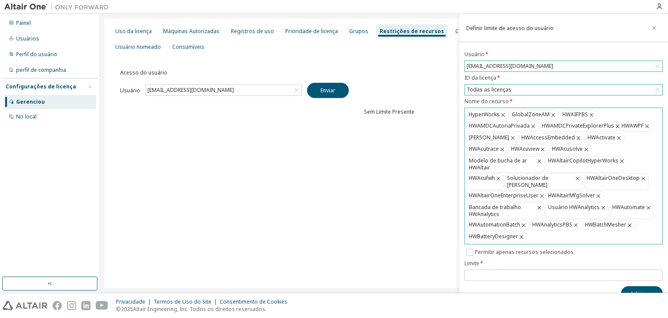
click at [537, 234] on div "HyperWorks GlobalZoneAM HWAIFPBS HWAMDCAutoriaPrivada HWAMDCPrivateExplorerPlus…" at bounding box center [563, 175] width 195 height 135
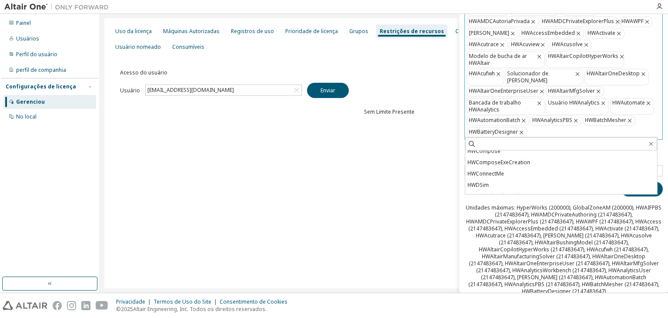
scroll to position [131, 0]
click at [556, 173] on li "HWConnectMe" at bounding box center [562, 172] width 192 height 11
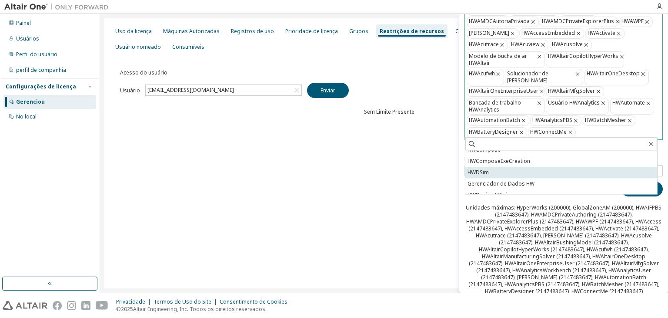
click at [525, 174] on li "HWDSim" at bounding box center [562, 172] width 192 height 11
click at [525, 180] on font "Gerenciador de Dados HW" at bounding box center [501, 183] width 67 height 7
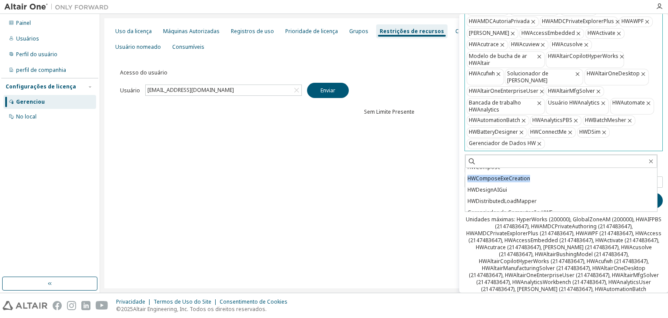
click at [525, 174] on li "HWComposeExeCreation" at bounding box center [562, 178] width 192 height 11
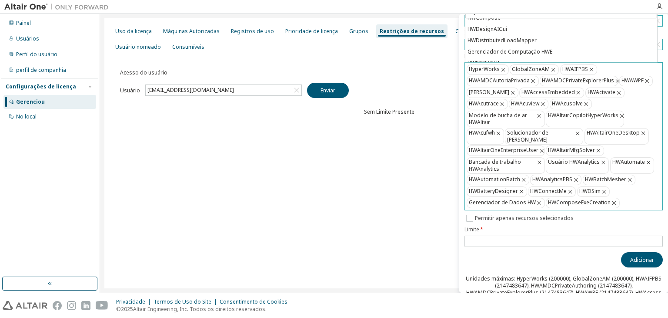
scroll to position [0, 0]
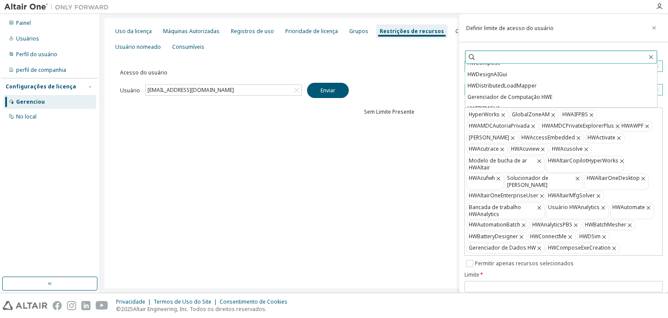
click at [653, 56] on icon "button" at bounding box center [651, 57] width 7 height 7
click at [651, 29] on icon "button" at bounding box center [654, 27] width 6 height 7
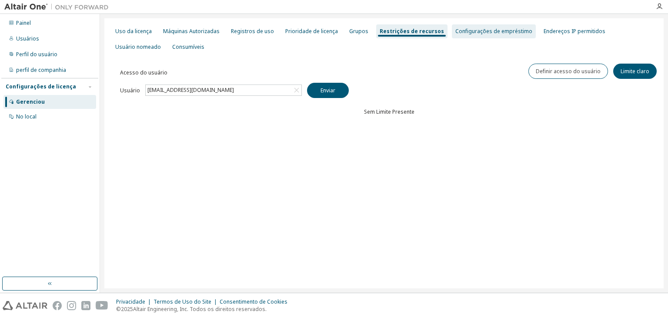
click at [460, 28] on font "Configurações de empréstimo" at bounding box center [494, 30] width 77 height 7
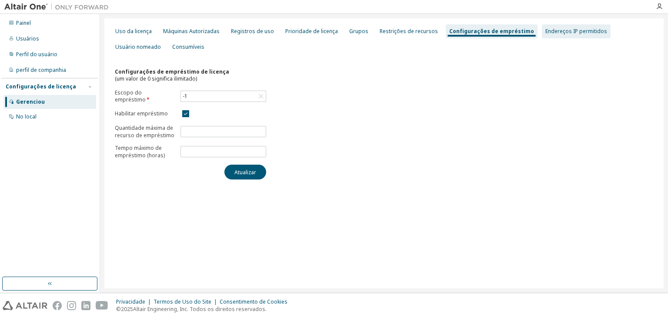
click at [551, 34] on font "Endereços IP permitidos" at bounding box center [577, 30] width 62 height 7
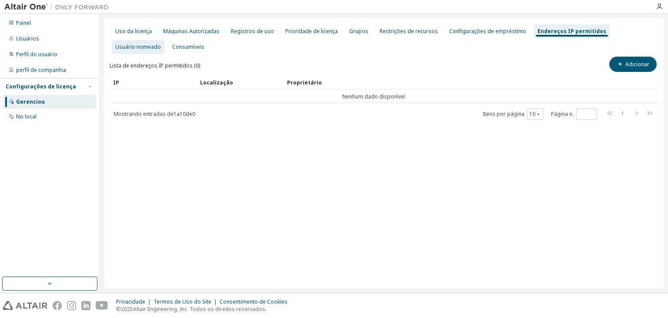
click at [161, 43] on font "Usuário nomeado" at bounding box center [138, 46] width 46 height 7
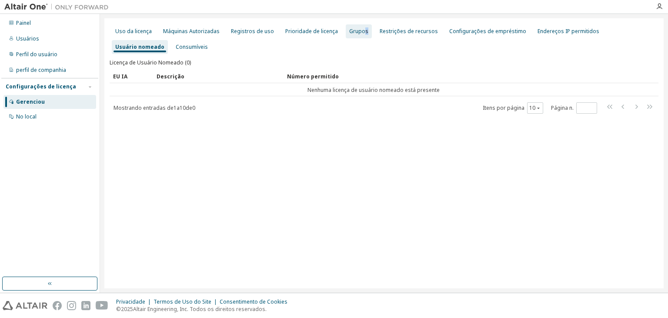
click at [359, 35] on div "Grupos" at bounding box center [359, 31] width 26 height 14
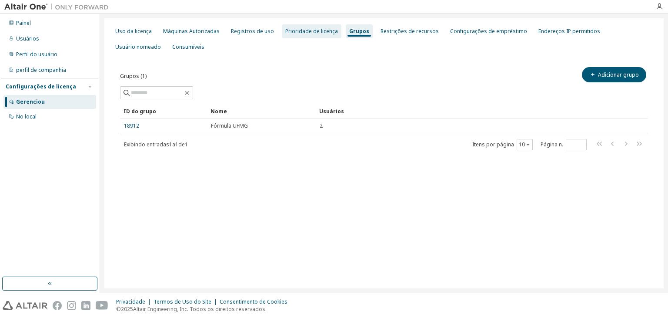
click at [302, 37] on div "Prioridade de licença" at bounding box center [312, 31] width 60 height 14
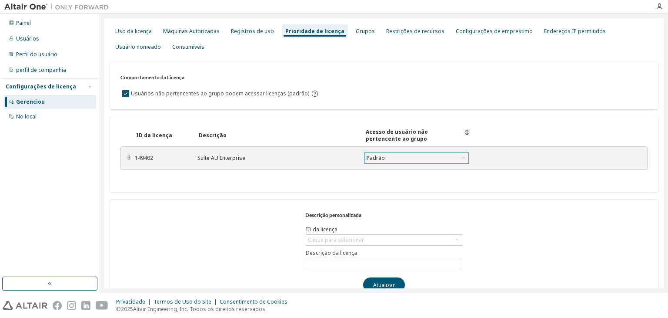
click at [382, 154] on font "Padrão" at bounding box center [376, 157] width 18 height 7
click at [397, 136] on div "Acesso de usuário não pertencente ao grupo" at bounding box center [415, 135] width 98 height 14
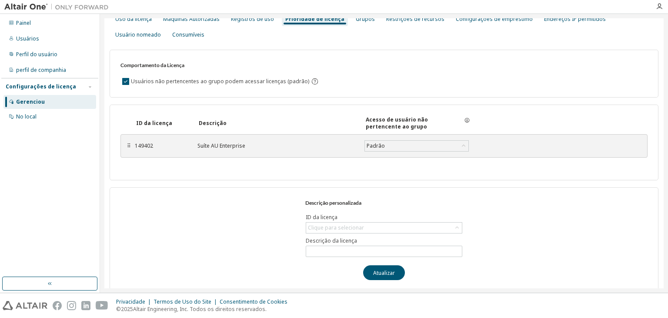
scroll to position [19, 0]
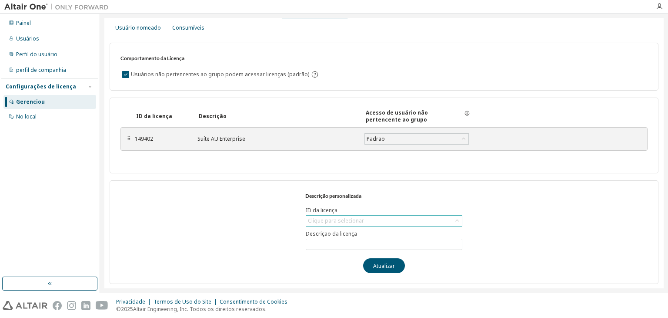
click at [332, 221] on font "Clique para selecionar" at bounding box center [336, 220] width 56 height 7
click at [343, 217] on font "Clique para selecionar" at bounding box center [336, 220] width 56 height 7
click at [334, 242] on input "text" at bounding box center [384, 244] width 152 height 7
click at [219, 197] on div "Descrição personalizada ID da licença Clique para selecionar Descrição da licen…" at bounding box center [384, 232] width 549 height 104
click at [213, 132] on div "149402 Suíte AU Enterprise Padrão Salvar" at bounding box center [328, 139] width 386 height 16
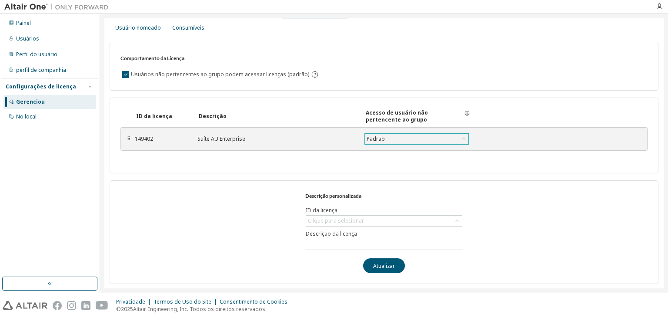
click at [391, 139] on div "Padrão" at bounding box center [417, 139] width 104 height 10
click at [390, 139] on div "Padrão" at bounding box center [417, 139] width 104 height 10
click at [334, 222] on font "Clique para selecionar" at bounding box center [336, 220] width 56 height 7
click at [336, 220] on font "Clique para selecionar" at bounding box center [336, 220] width 56 height 7
click at [203, 215] on div "Descrição personalizada ID da licença Clique para selecionar Descrição da licen…" at bounding box center [384, 232] width 549 height 104
